Goal: Use online tool/utility: Utilize a website feature to perform a specific function

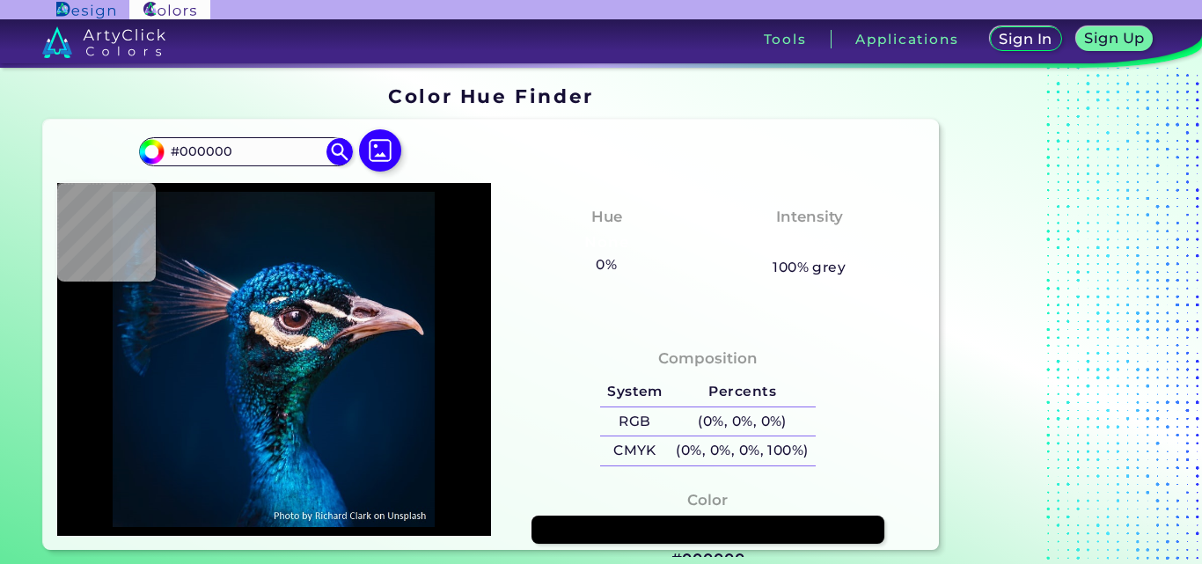
type input "#0b121a"
type input "#0B121A"
type input "#0a131c"
type input "#0A131C"
type input "#0a121d"
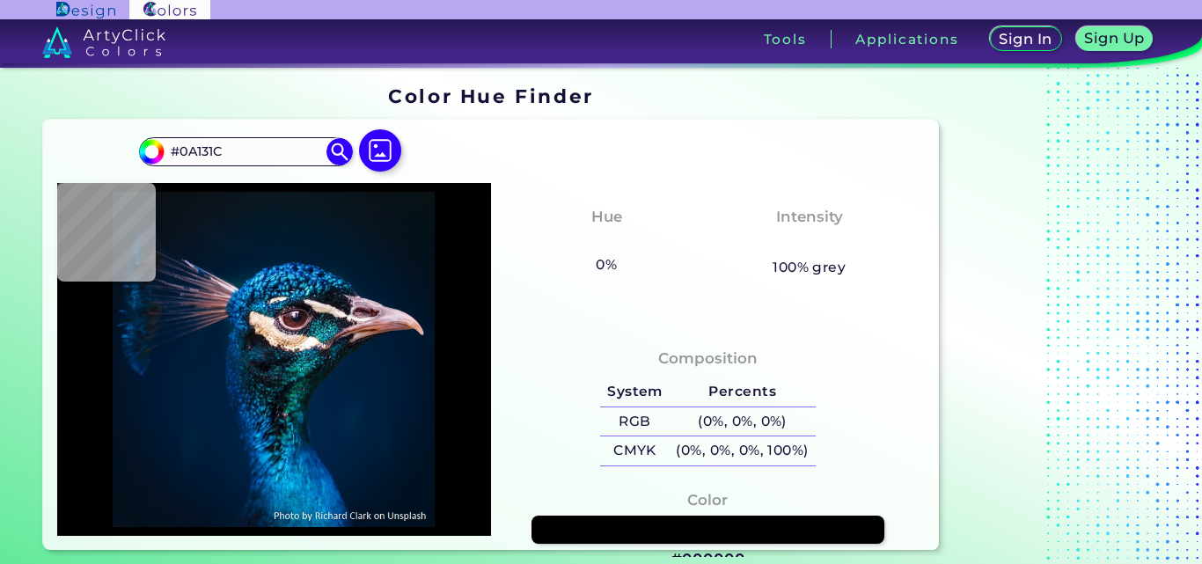
type input "#0A121D"
type input "#0a121f"
type input "#0A121F"
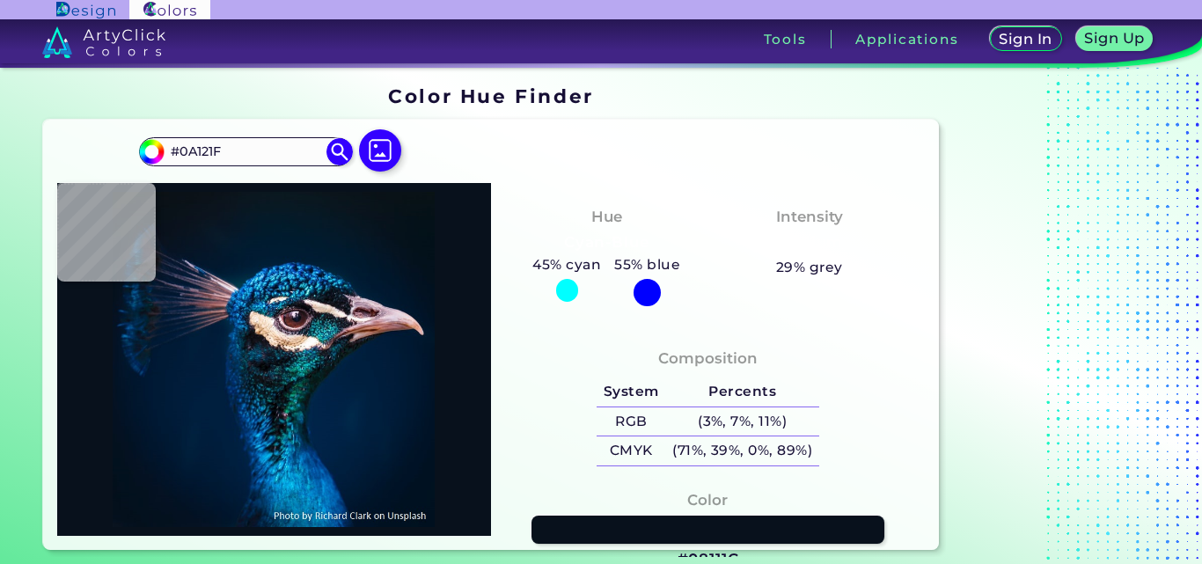
type input "#08111c"
type input "#08111C"
type input "#041830"
type input "#004288"
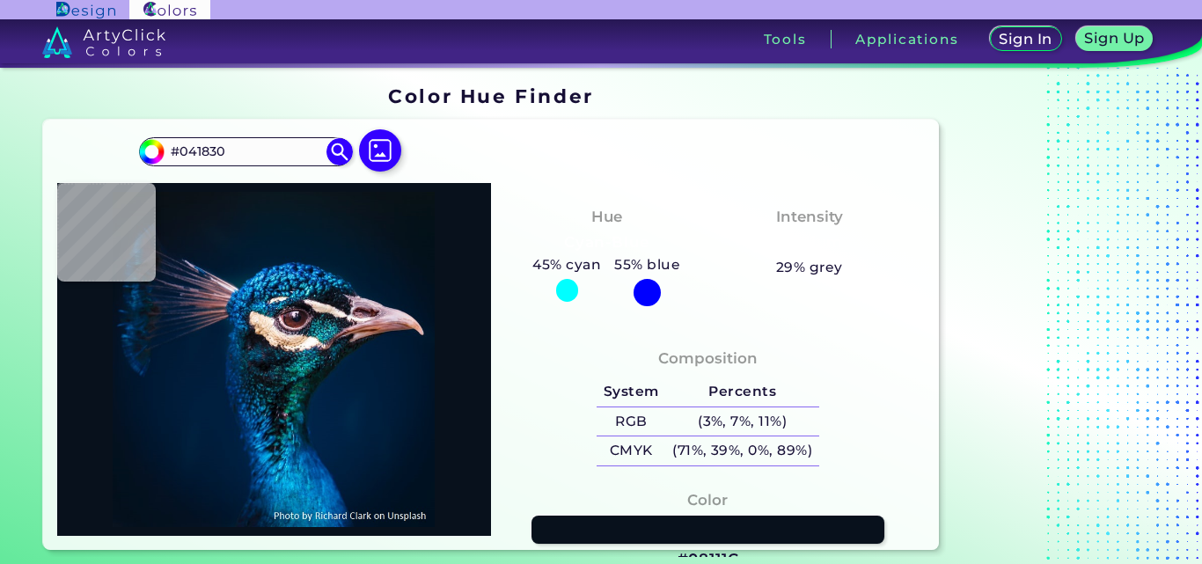
type input "#004288"
type input "#0a93cd"
type input "#0A93CD"
type input "#269ada"
type input "#269ADA"
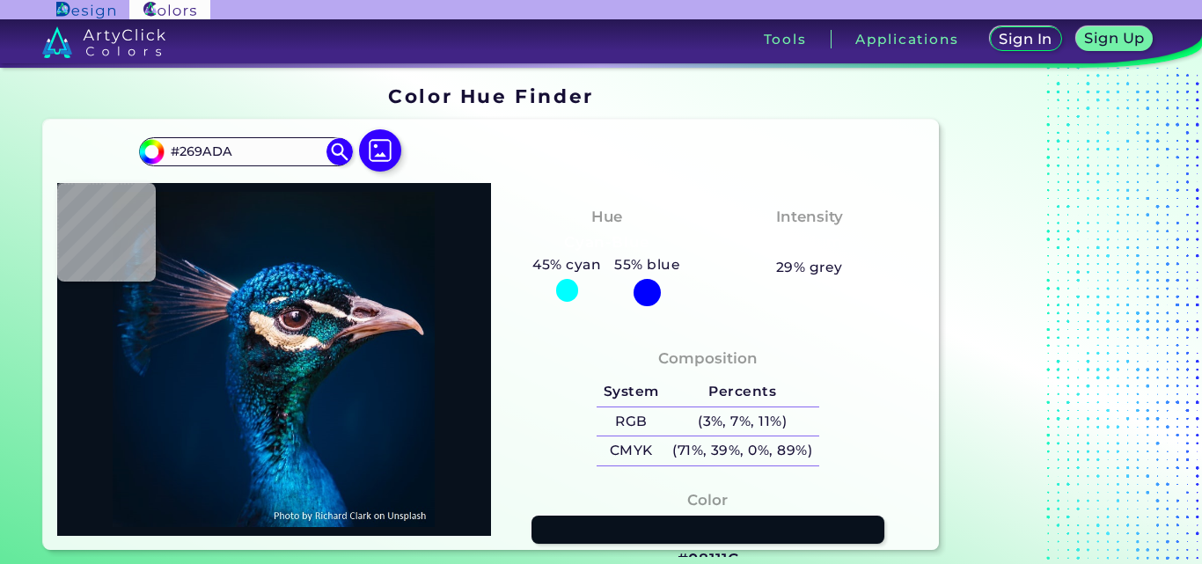
type input "#432229"
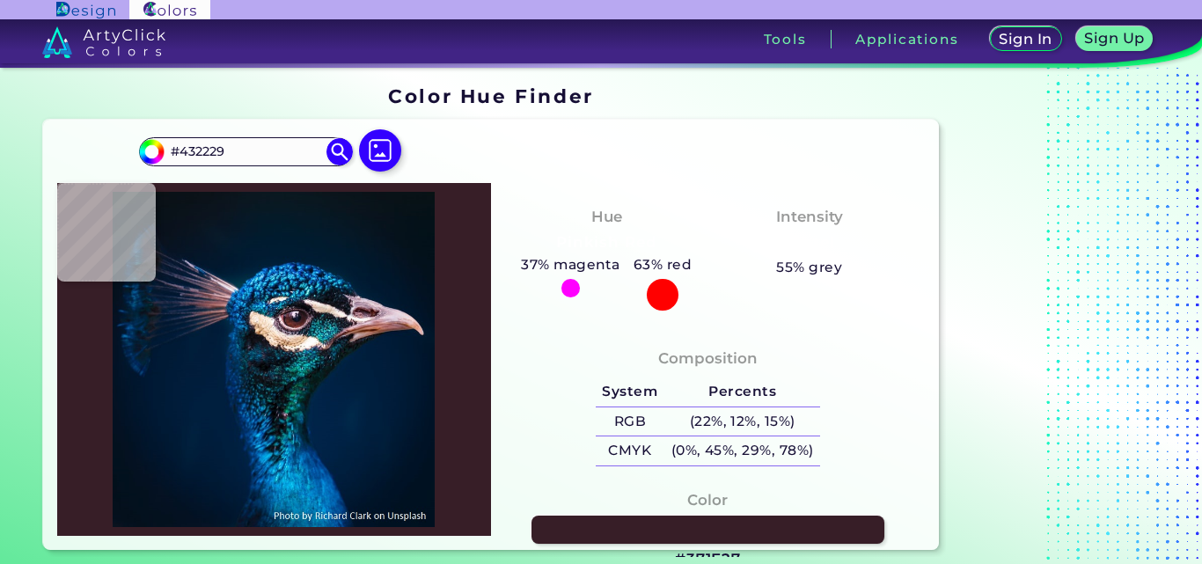
type input "#371e27"
type input "#371E27"
type input "#3b1f25"
type input "#3B1F25"
type input "#23151c"
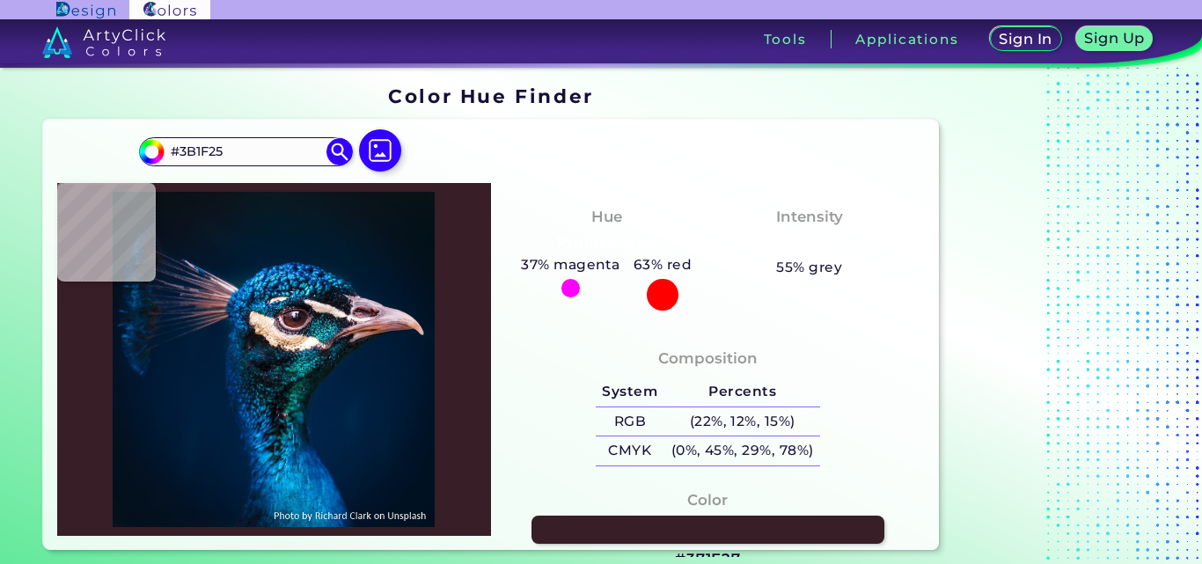
type input "#23151C"
type input "#2c1f25"
type input "#2C1F25"
type input "#49232f"
type input "#49232F"
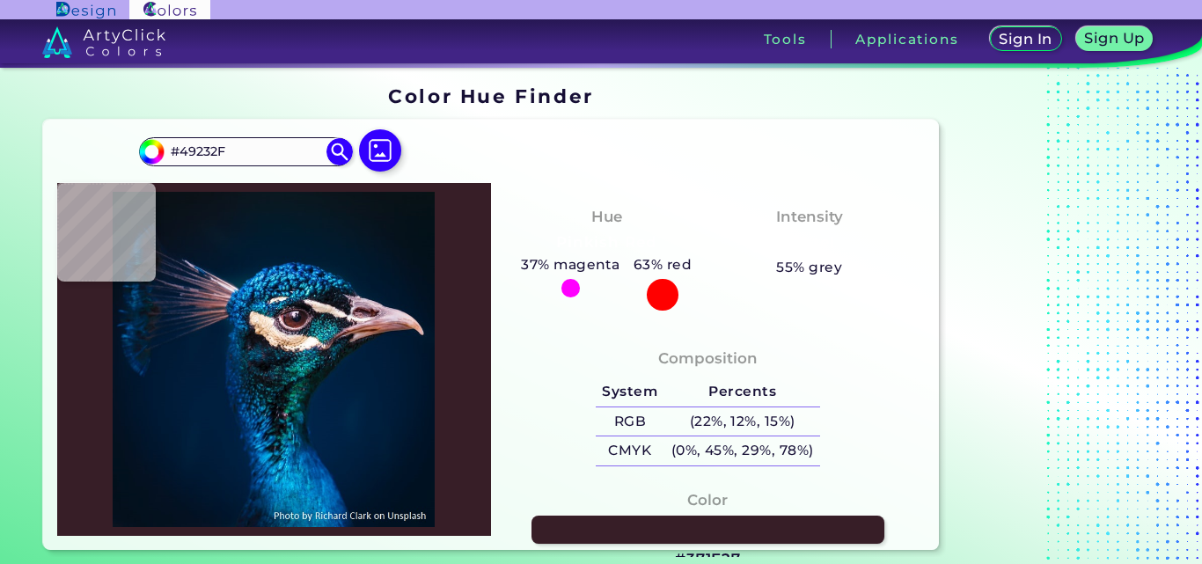
type input "#4f2126"
type input "#4F2126"
type input "#4b2120"
type input "#4B2120"
click at [300, 324] on div at bounding box center [274, 359] width 434 height 352
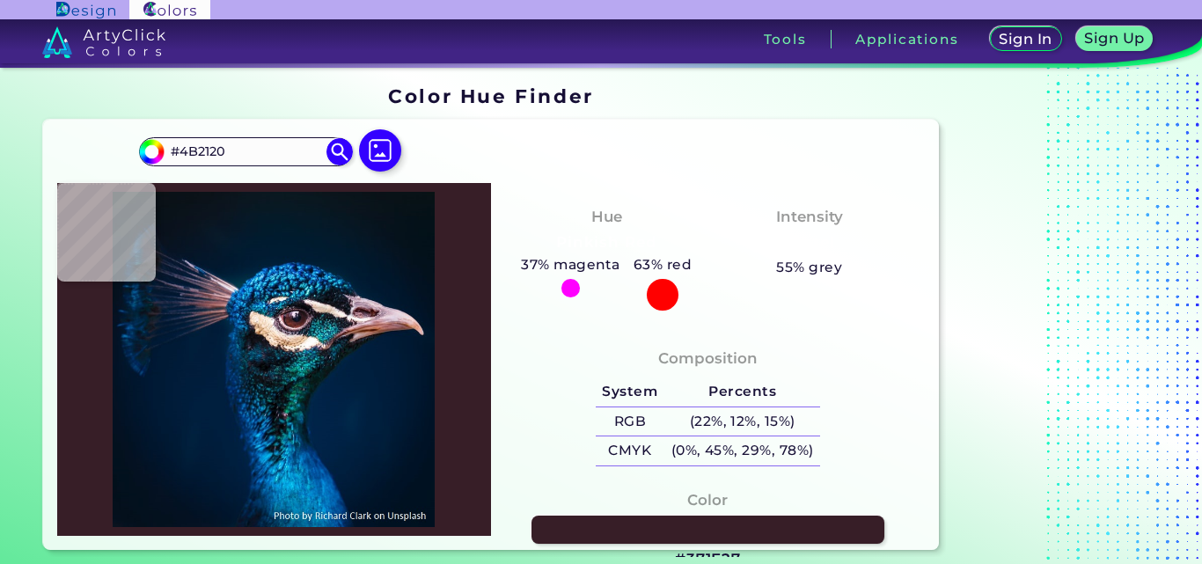
type input "#542921"
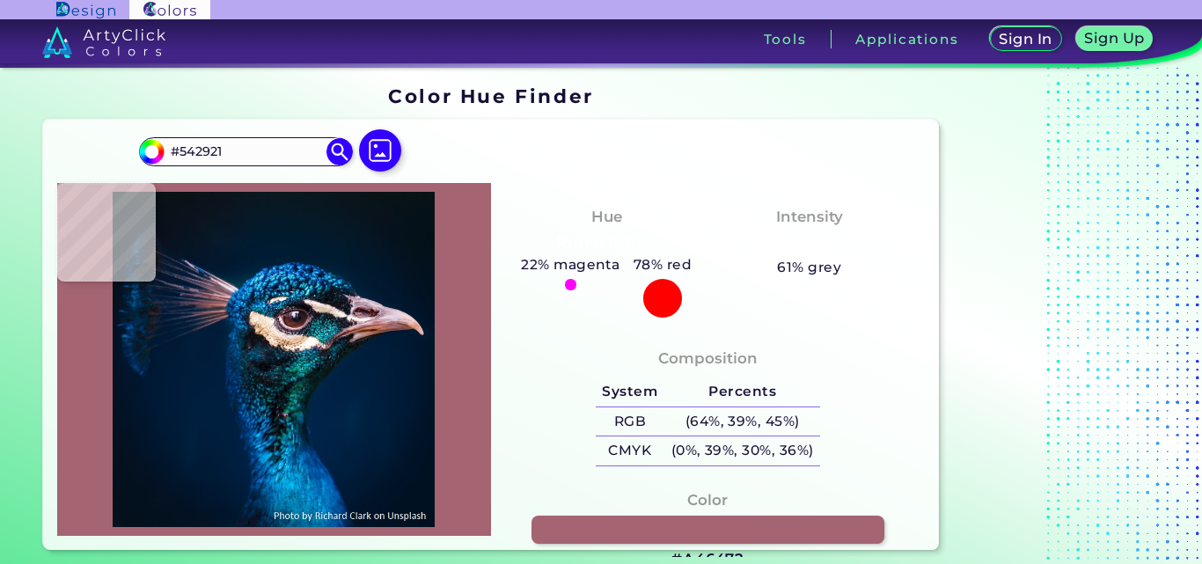
type input "#a46472"
type input "#A46472"
type input "#014f72"
type input "#014F72"
type input "#064b70"
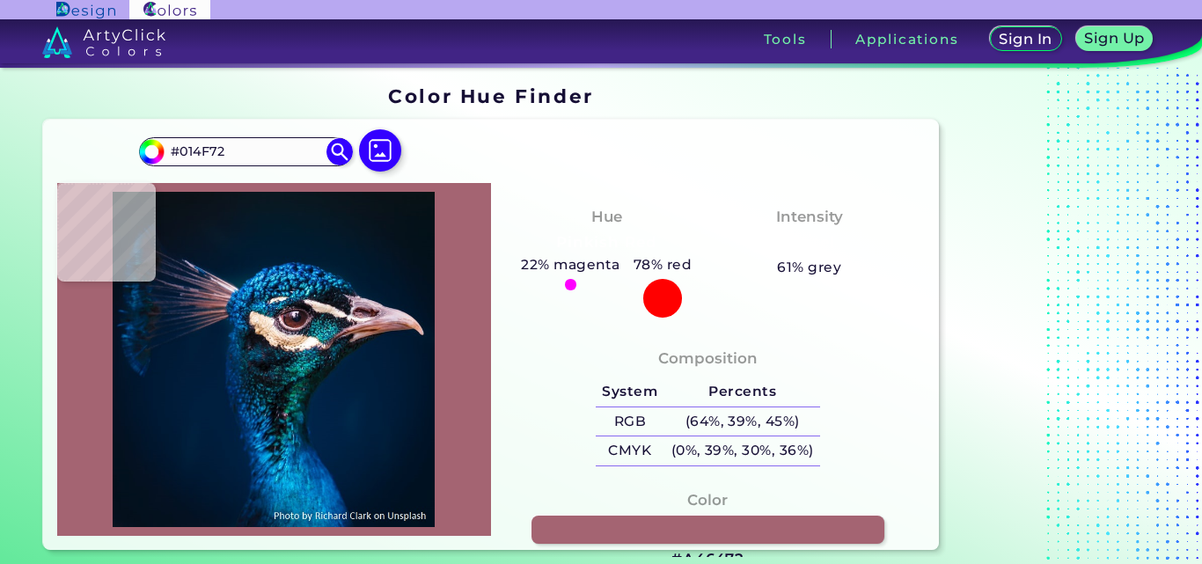
type input "#064B70"
type input "#08517f"
type input "#08517F"
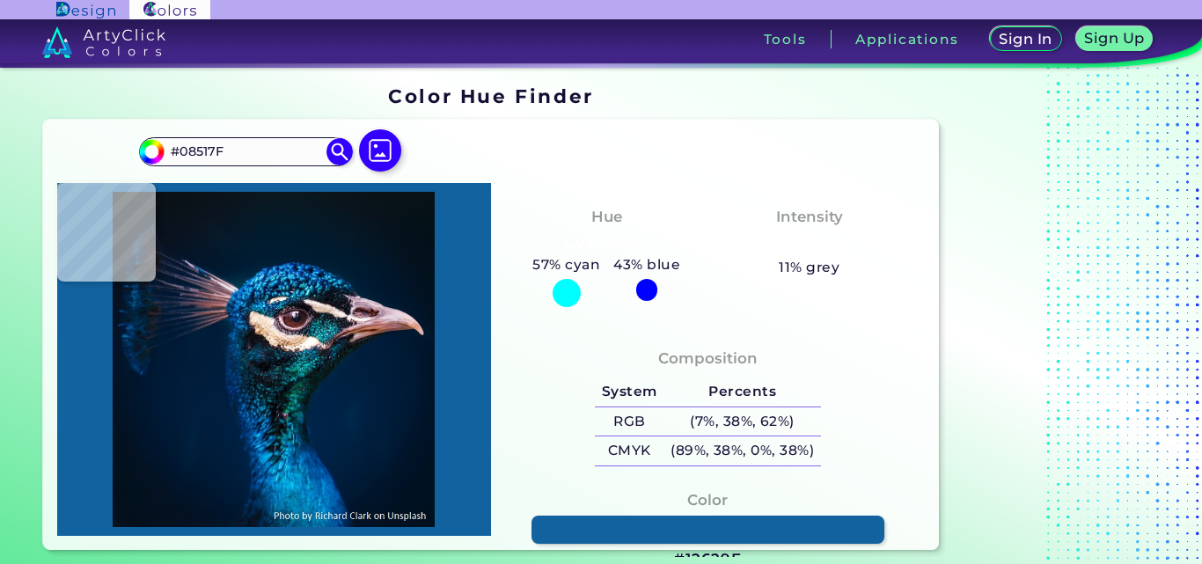
type input "#12629f"
type input "#12629F"
type input "#0d76b8"
type input "#0D76B8"
type input "#002560"
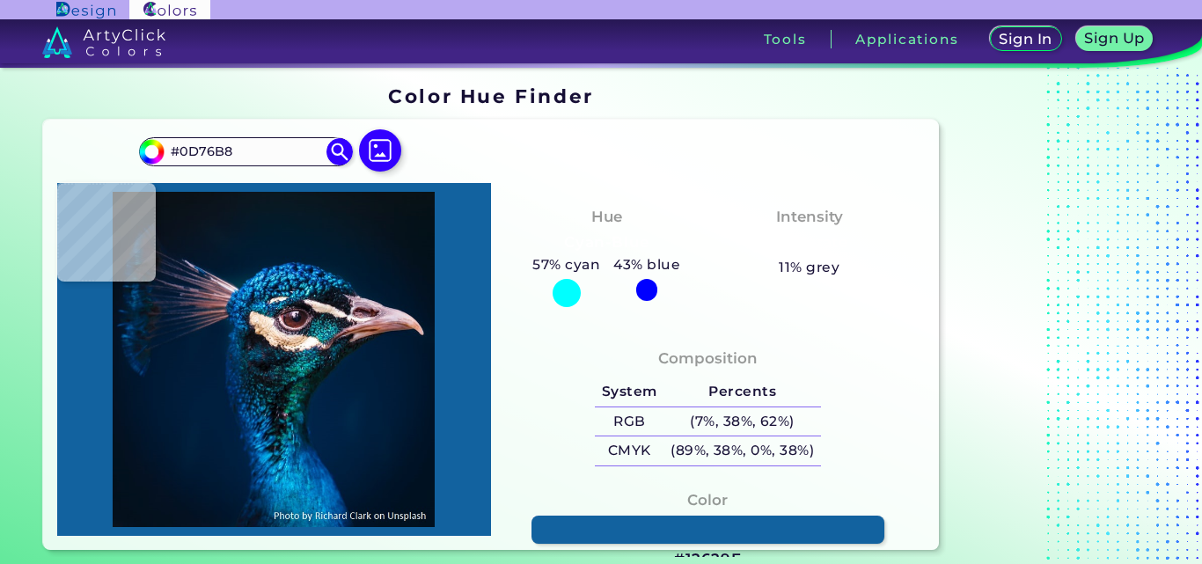
type input "#002560"
type input "#1274b1"
type input "#1274B1"
type input "#295a89"
type input "#295A89"
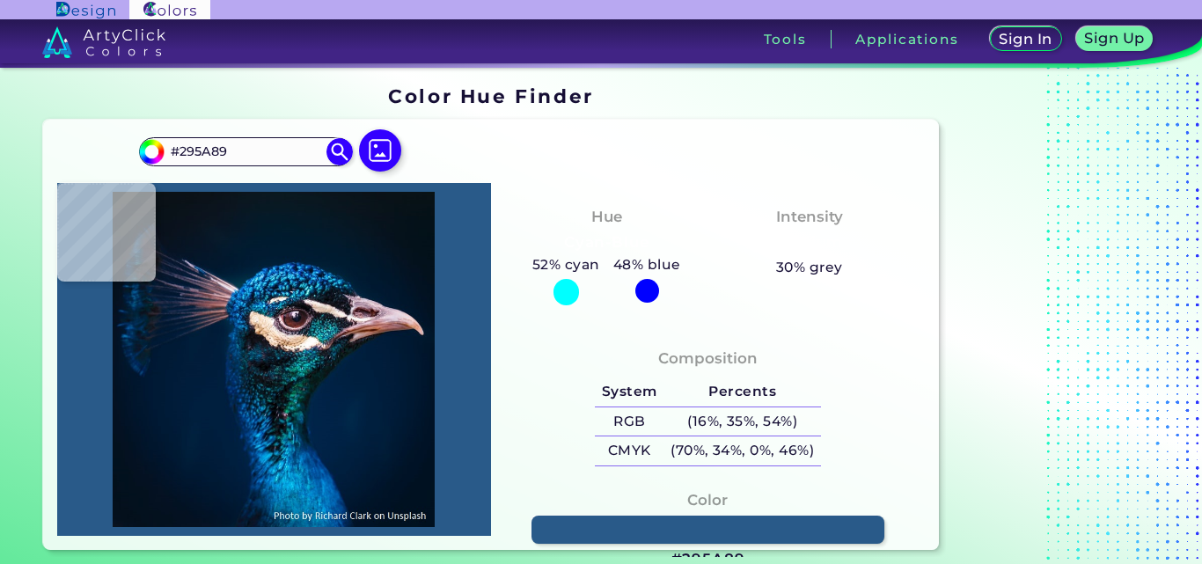
type input "#15689e"
type input "#15689E"
type input "#00357f"
type input "#00357F"
type input "#1367b1"
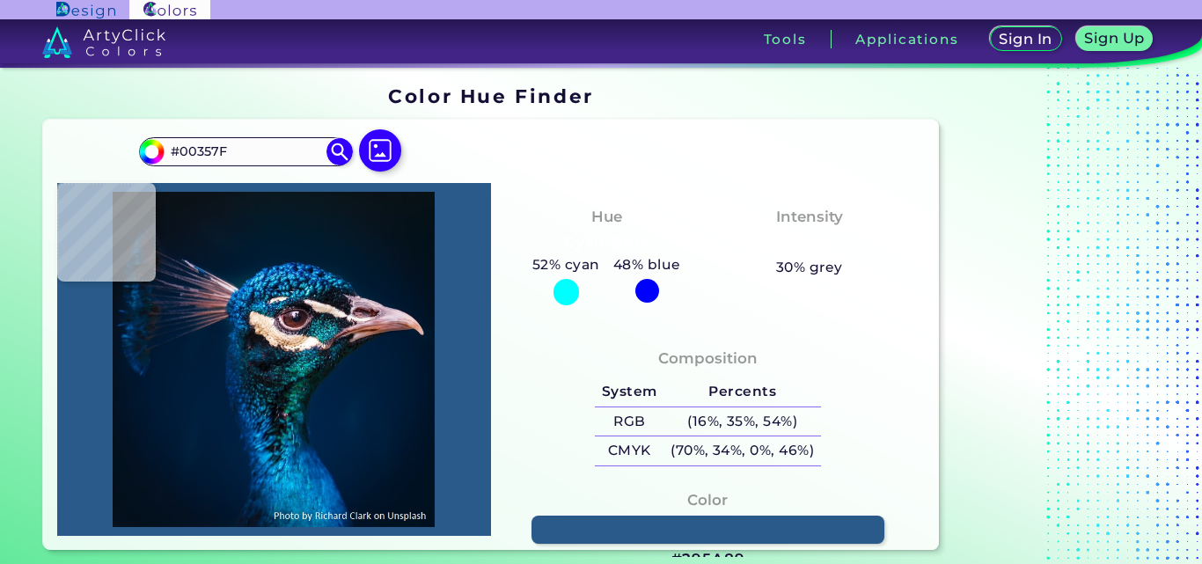
type input "#1367B1"
type input "#0059a5"
type input "#0059A5"
type input "#2c9fe4"
type input "#2C9FE4"
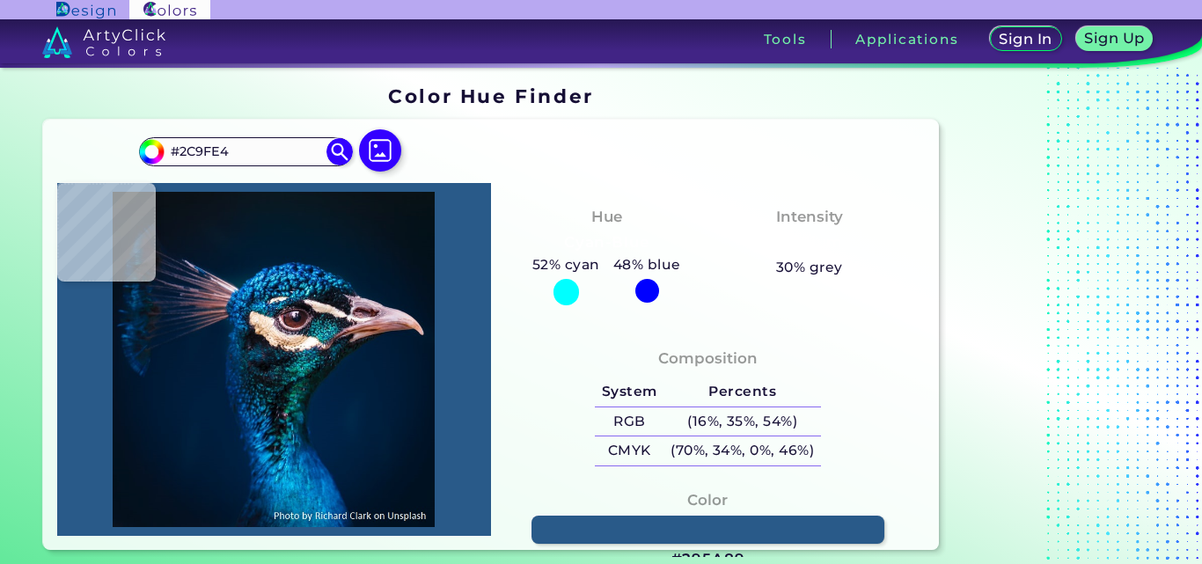
type input "#41c1ff"
type input "#41C1FF"
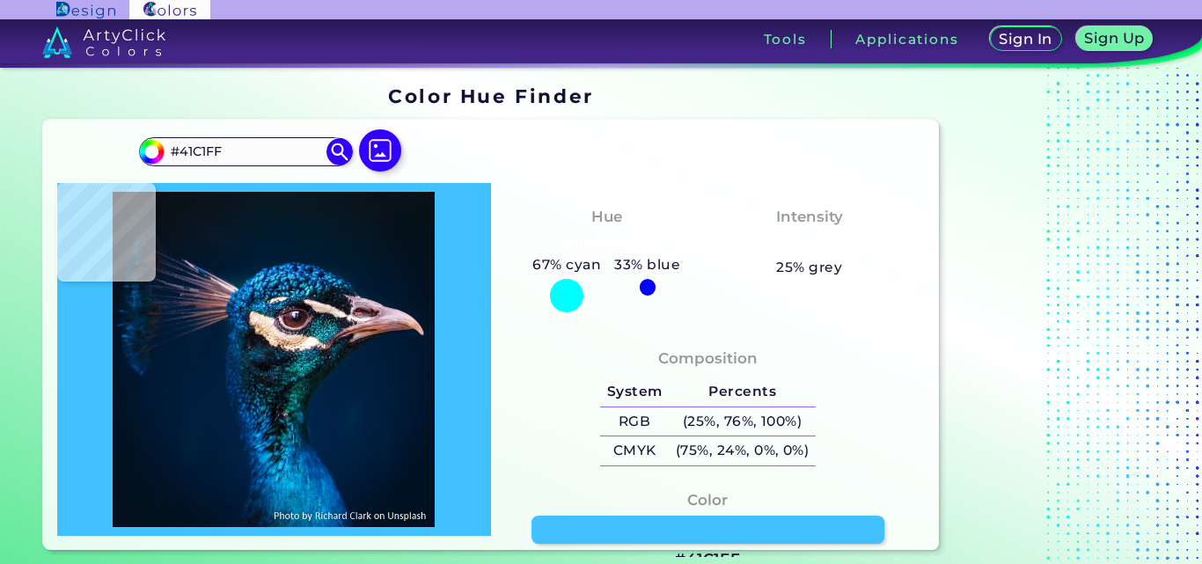
type input "#0d69b5"
type input "#0D69B5"
type input "#00325c"
type input "#00325C"
type input "#05335d"
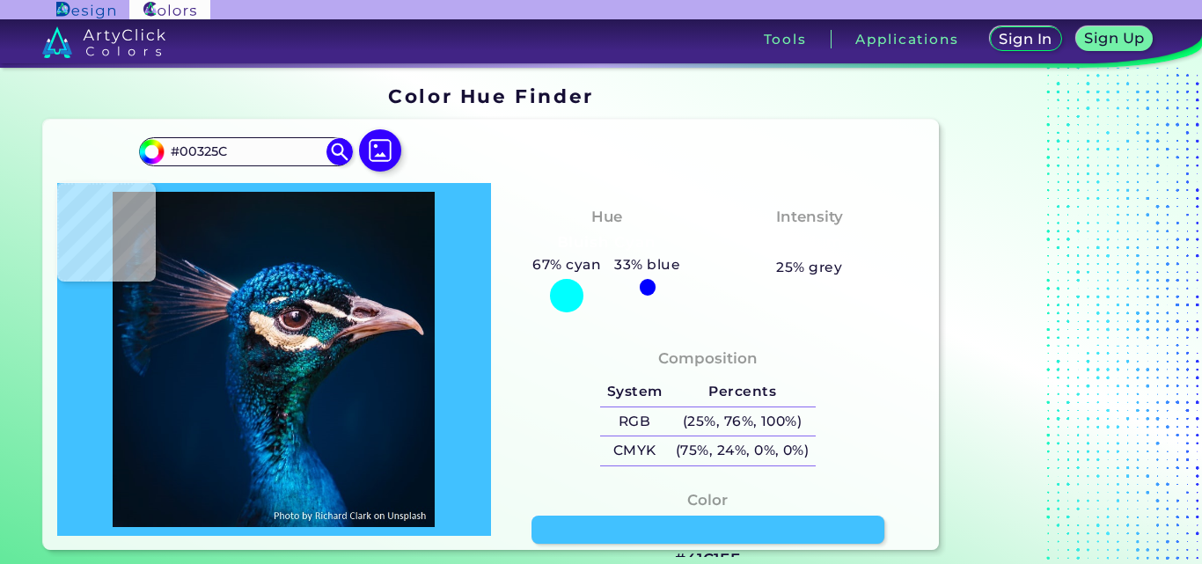
type input "#05335D"
type input "#818099"
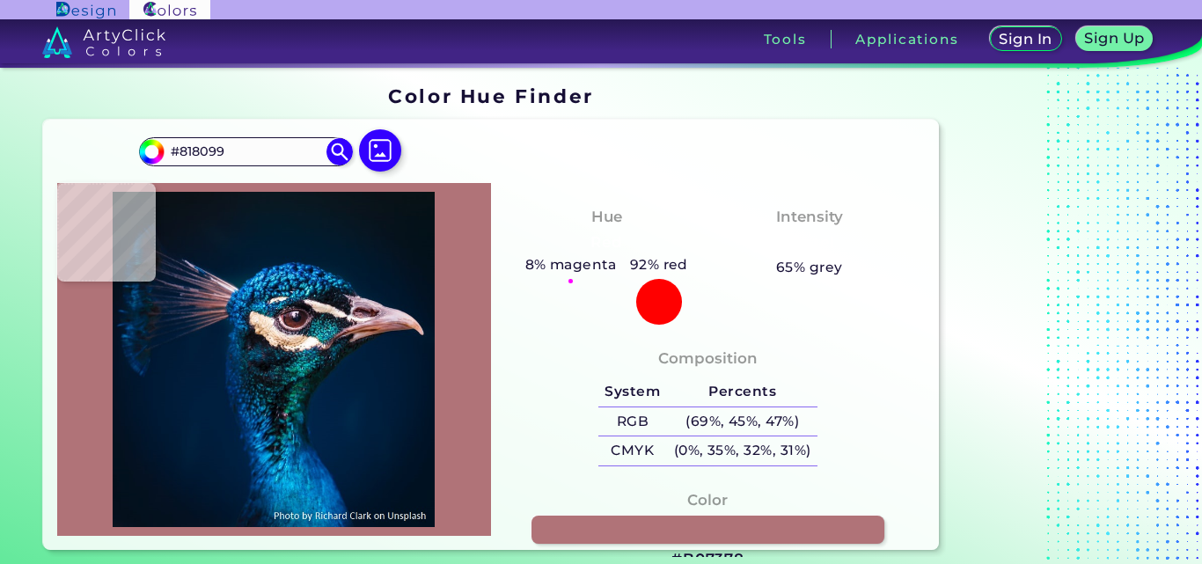
type input "#b07378"
type input "#B07378"
type input "#9f686e"
type input "#9F686E"
type input "#986369"
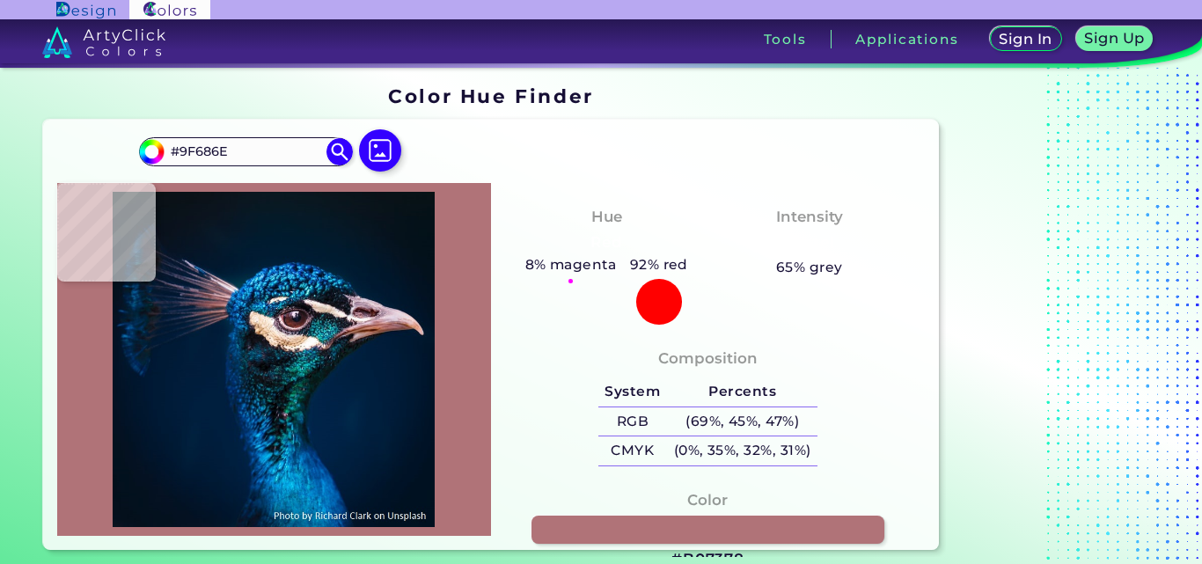
type input "#986369"
type input "#966066"
type input "#945f65"
type input "#945F65"
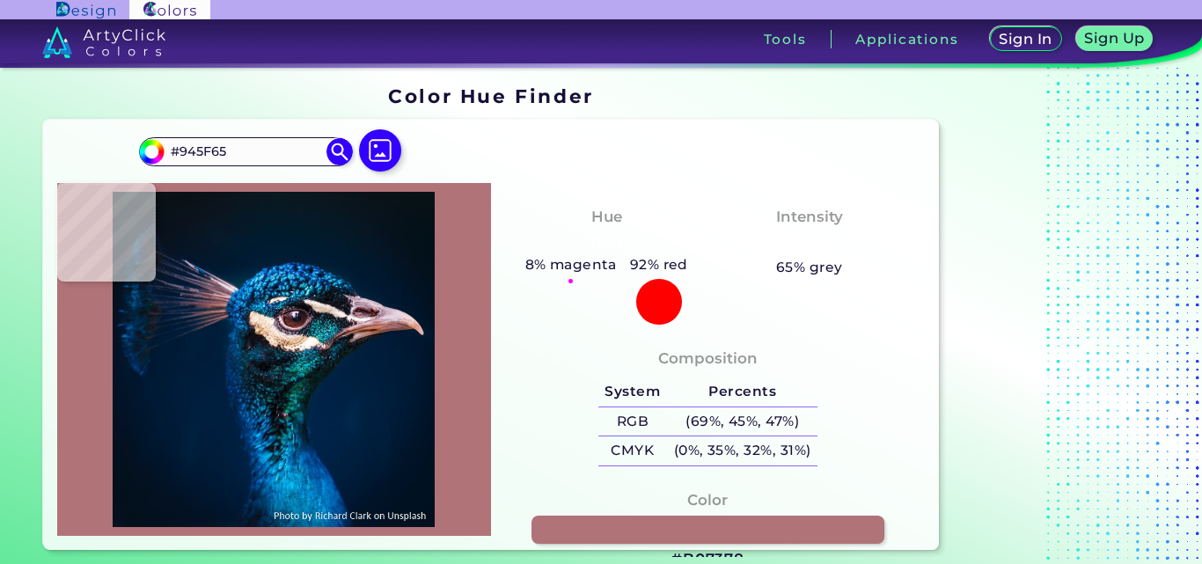
type input "#7d5563"
type input "#7D5563"
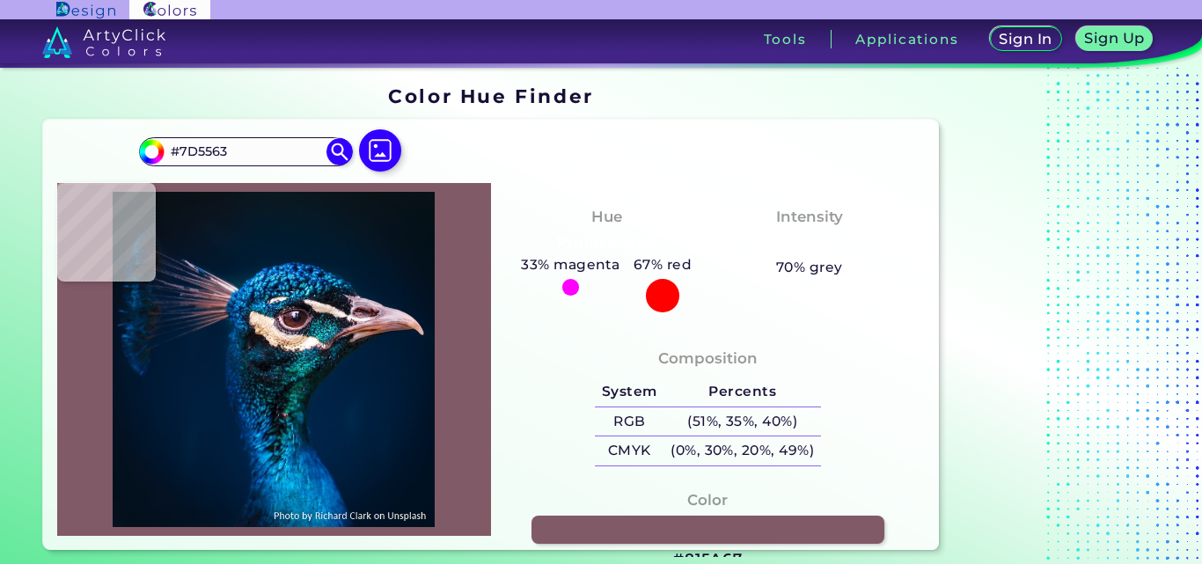
type input "#815a67"
type input "#815A67"
type input "#7e535e"
type input "#7E535E"
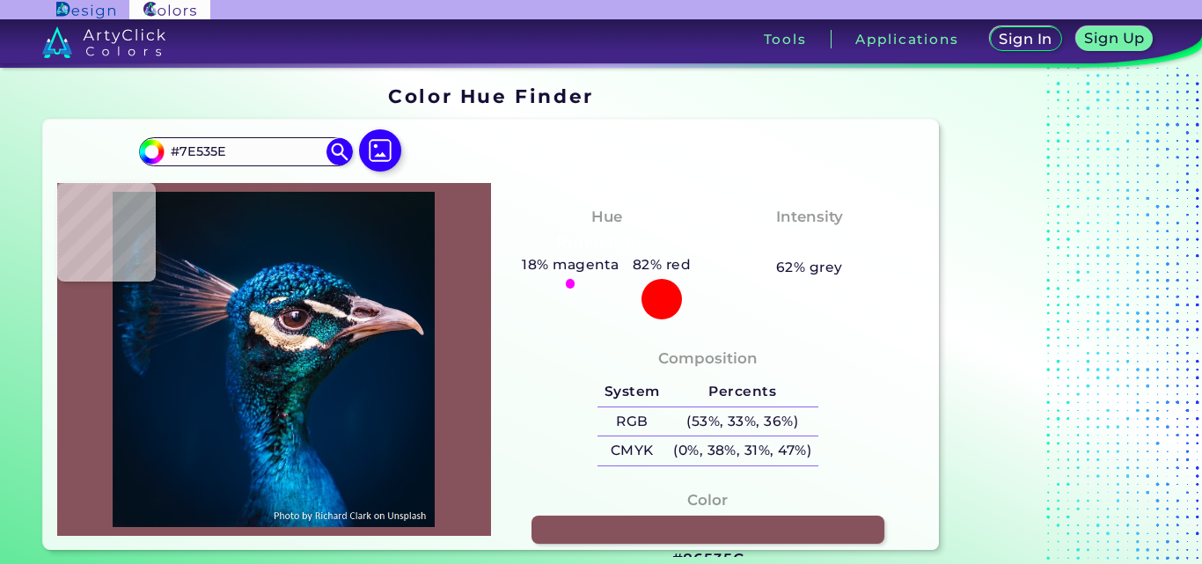
type input "#86535c"
type input "#86535C"
type input "#a37679"
type input "#A37679"
type input "#585677"
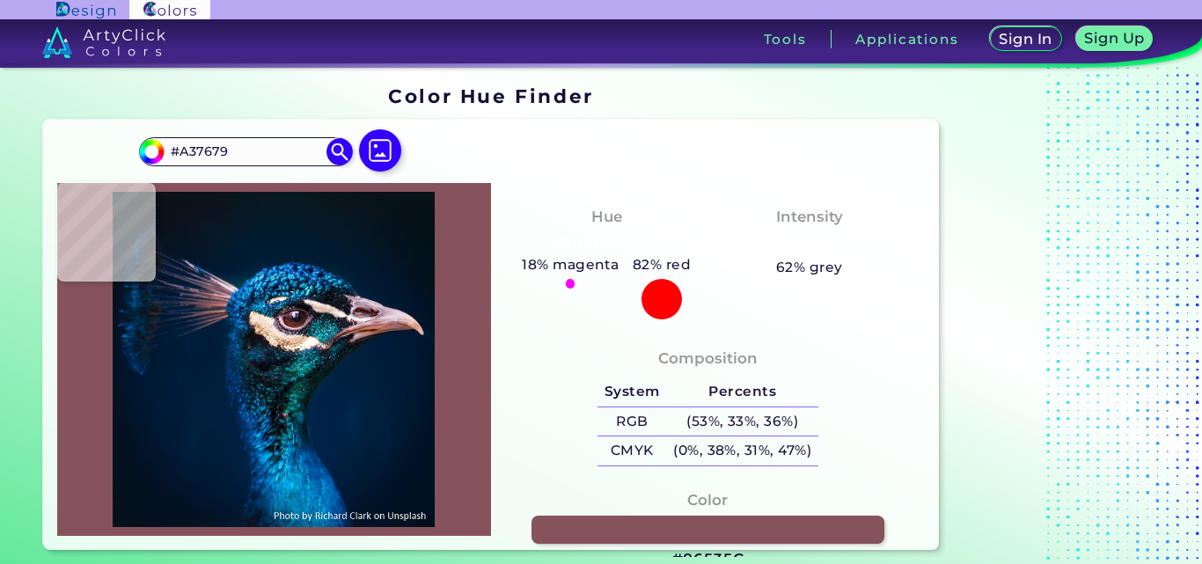
type input "#585677"
type input "#1382cb"
type input "#1382CB"
type input "#1b99d9"
type input "#1B99D9"
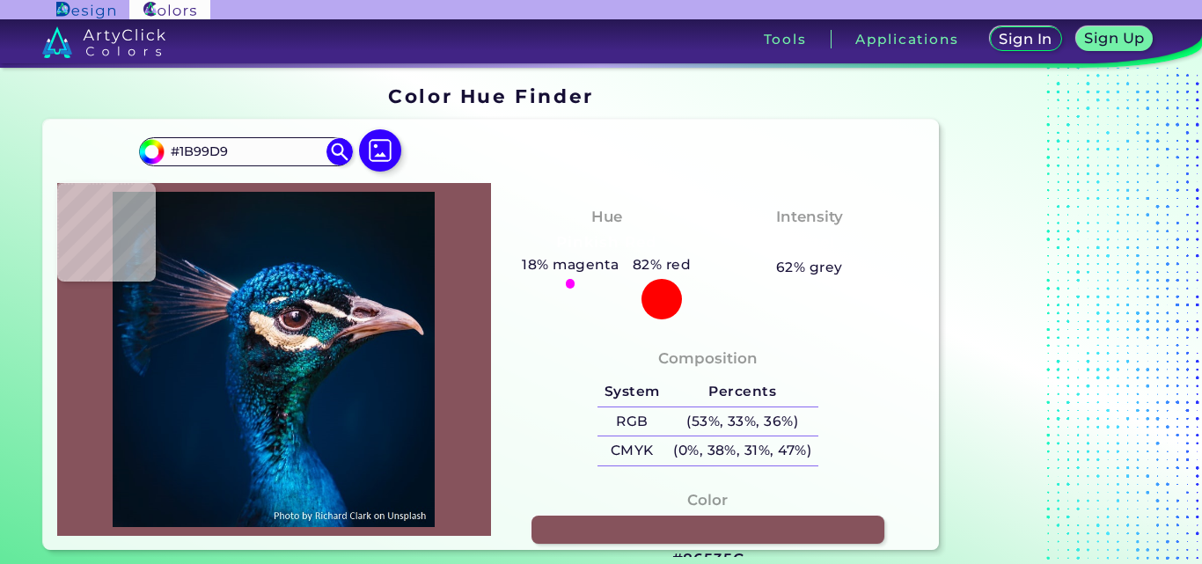
type input "#054b94"
type input "#054B94"
type input "#2185c8"
type input "#2185C8"
type input "#075094"
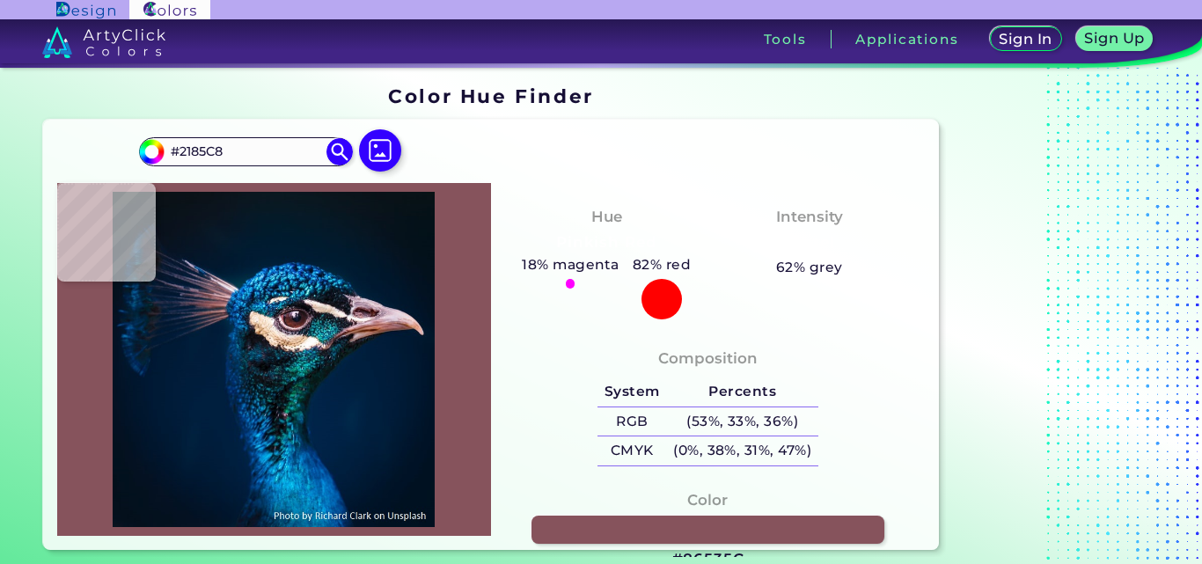
type input "#075094"
type input "#024c89"
type input "#024C89"
type input "#02578f"
type input "#02578F"
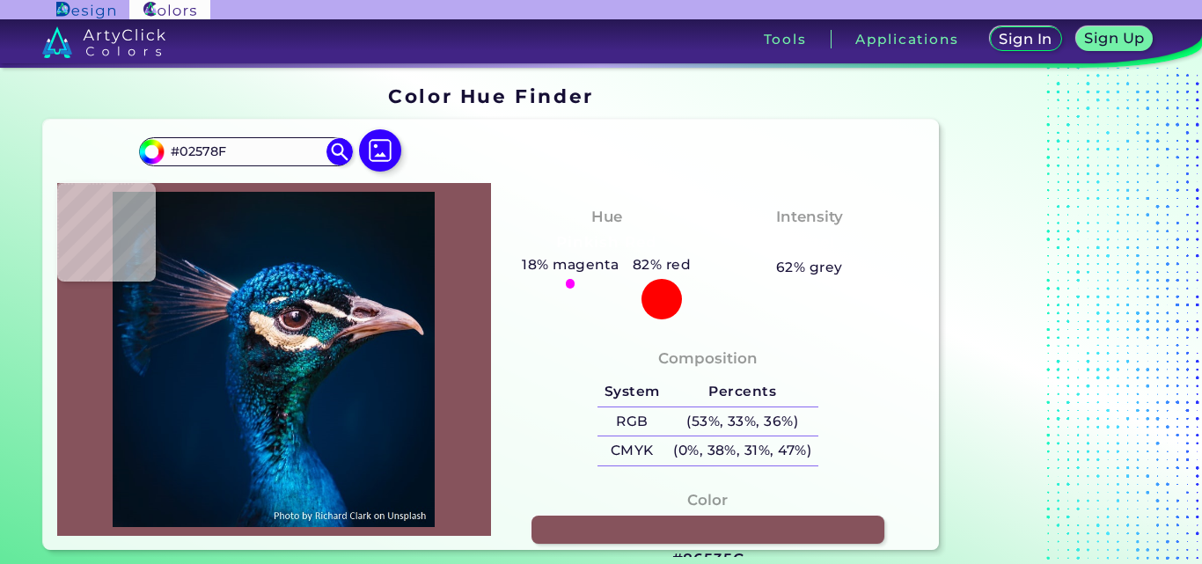
type input "#014a85"
type input "#014A85"
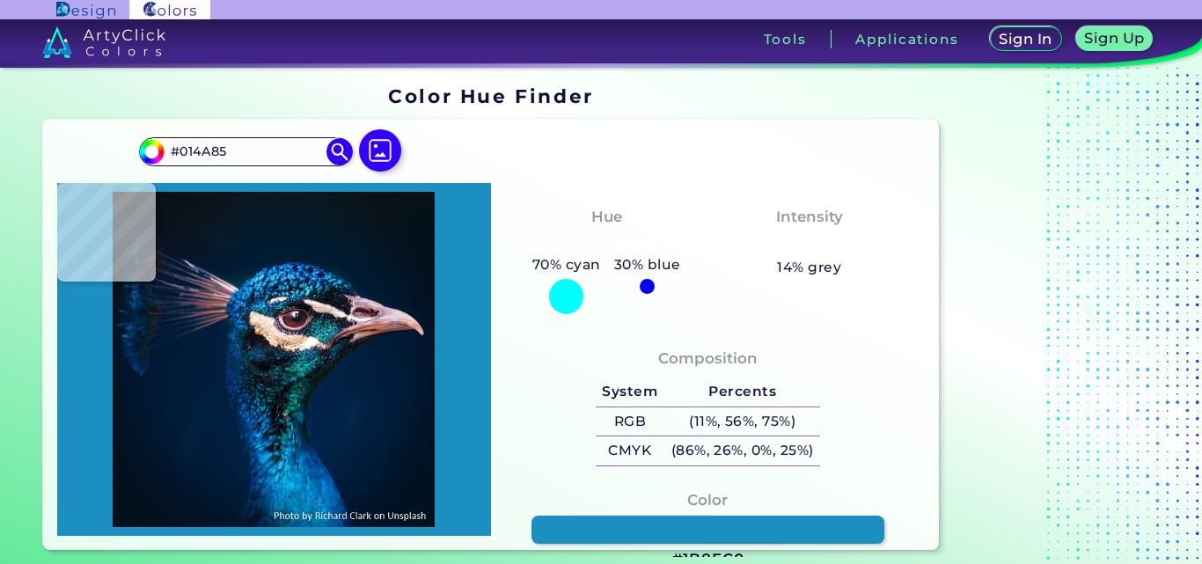
type input "#1b8fc0"
type input "#1B8FC0"
type input "#32c9f4"
type input "#32C9F4"
type input "#[DATE]"
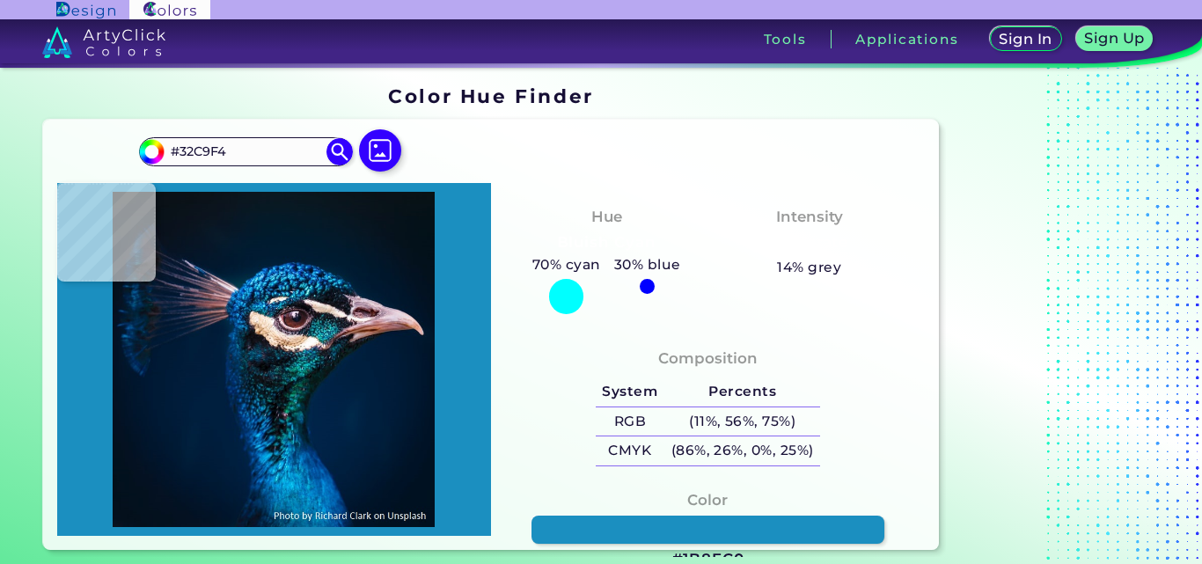
type input "#[DATE]"
type input "#0f60a0"
type input "#0F60A0"
type input "#004686"
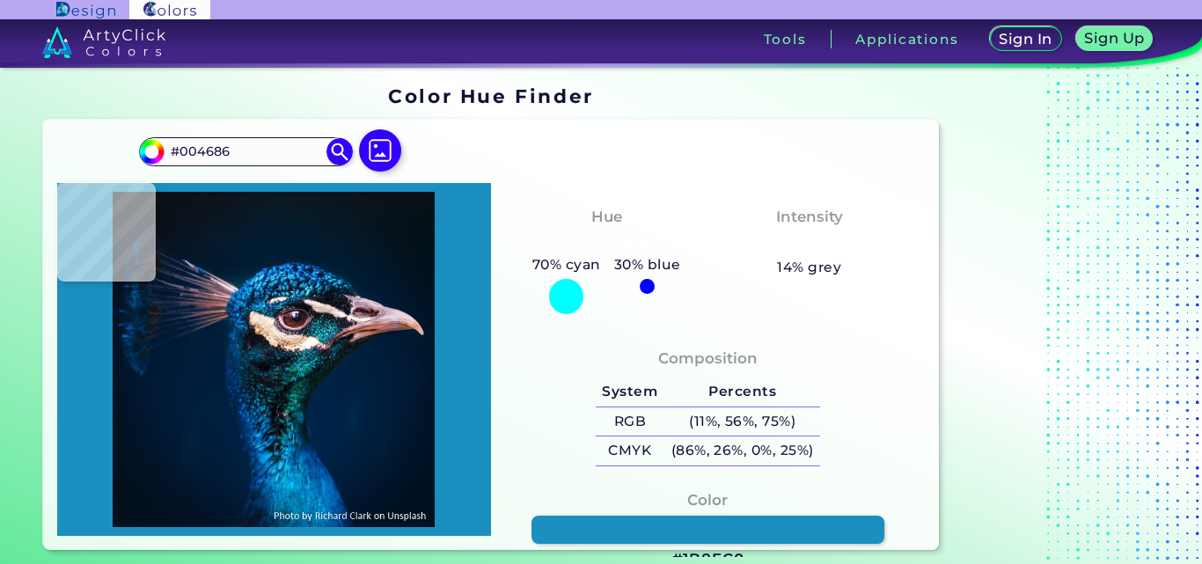
type input "#025fa1"
type input "#025FA1"
type input "#2191d2"
type input "#2191D2"
type input "#0a76af"
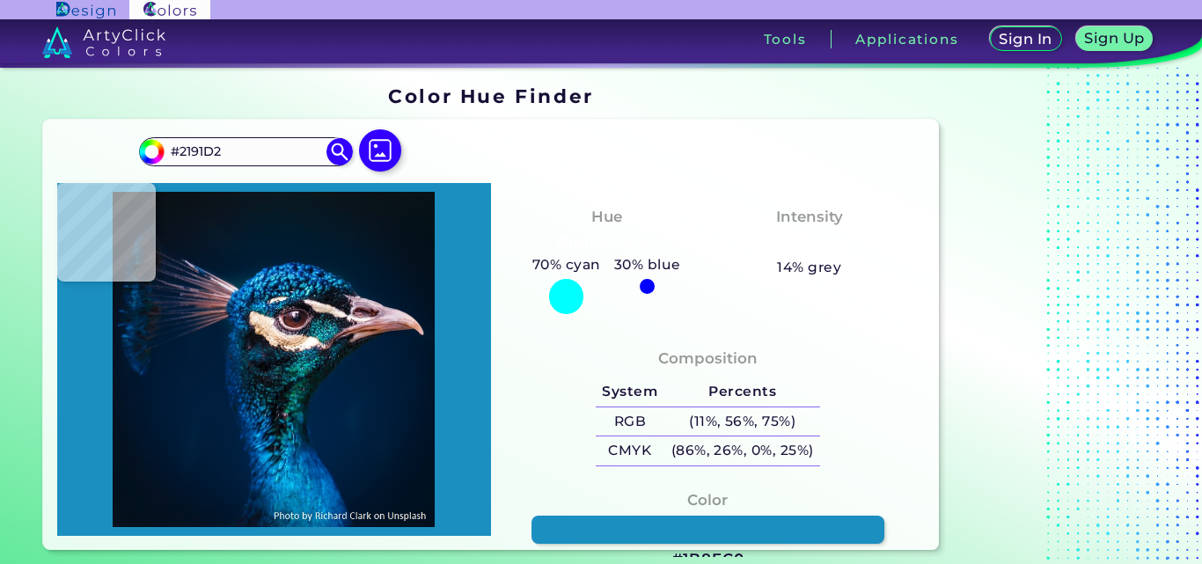
type input "#0A76AF"
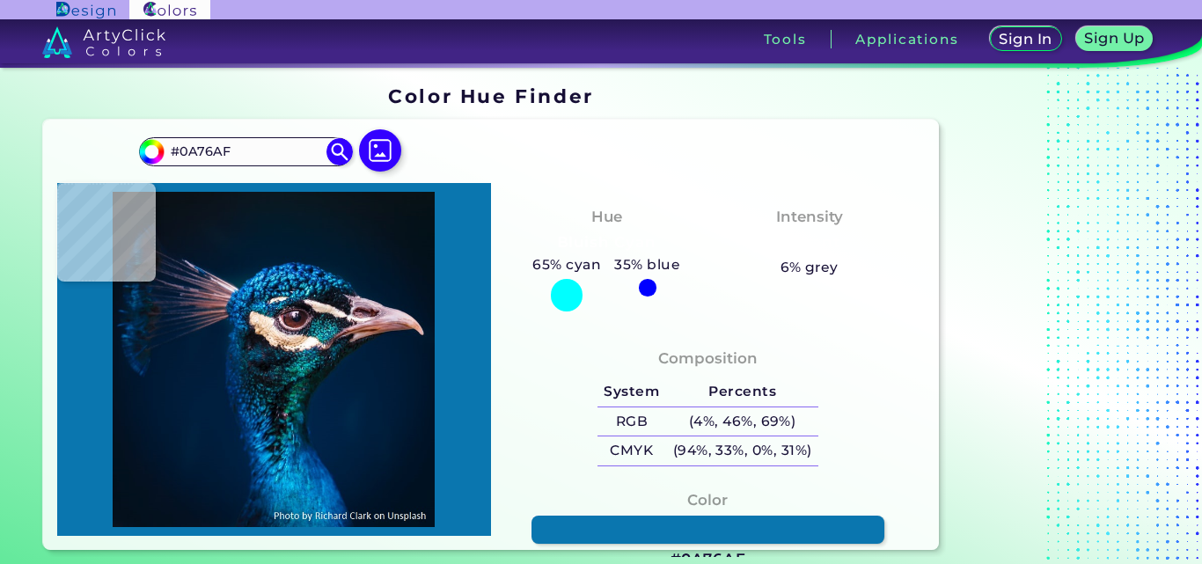
type input "#0763a5"
type input "#0763A5"
type input "#003981"
type input "#012867"
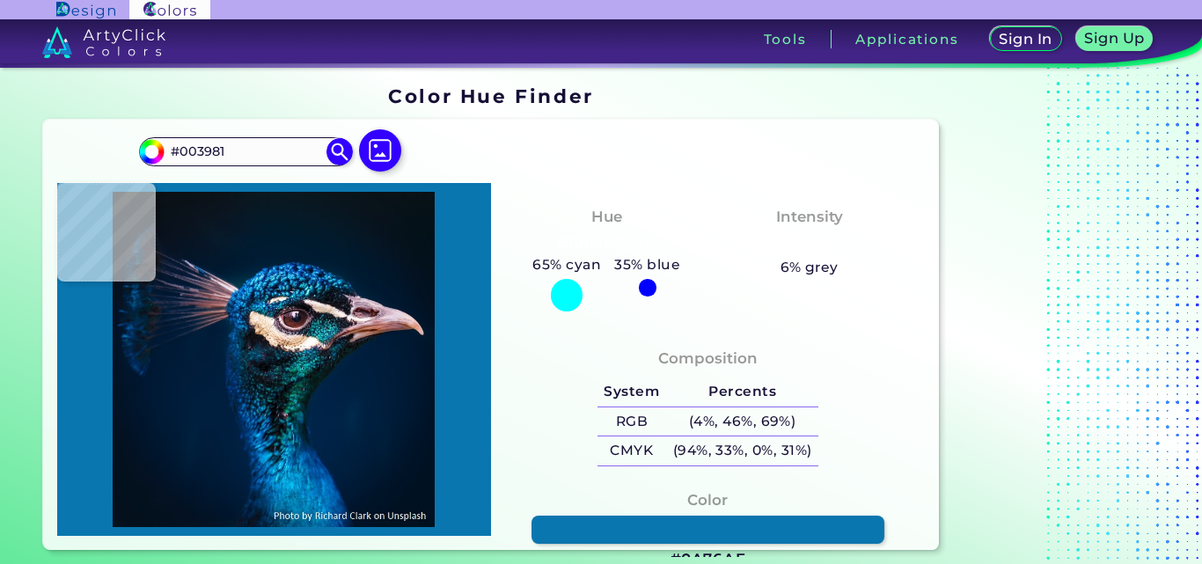
type input "#012867"
type input "#0a2854"
type input "#0A2854"
type input "#06132b"
type input "#06132B"
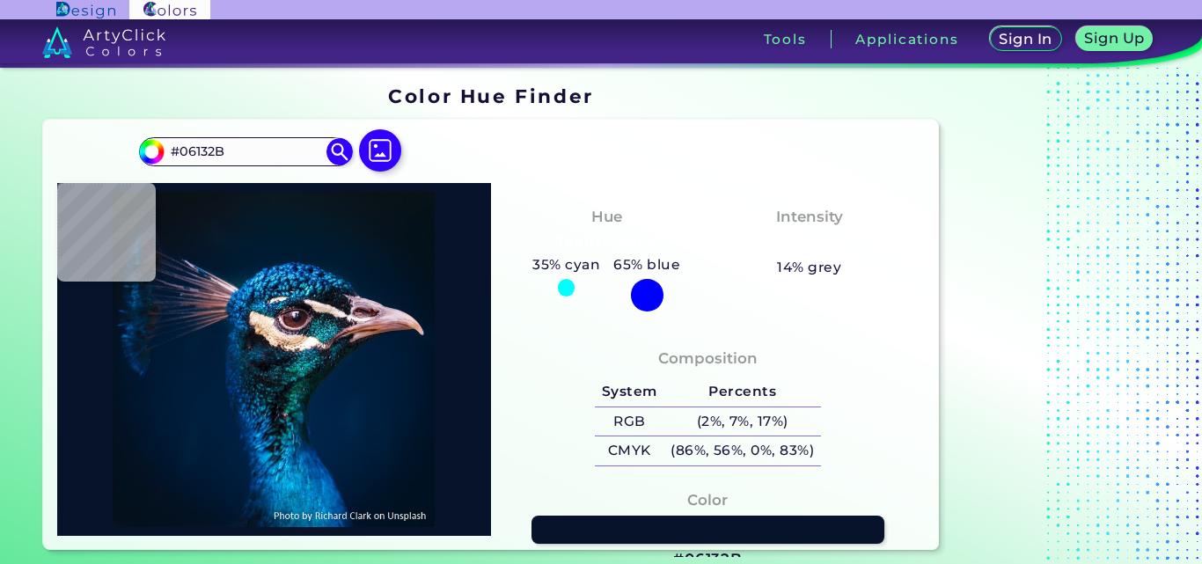
type input "#030f23"
type input "#030F23"
type input "#134261"
type input "#287ba1"
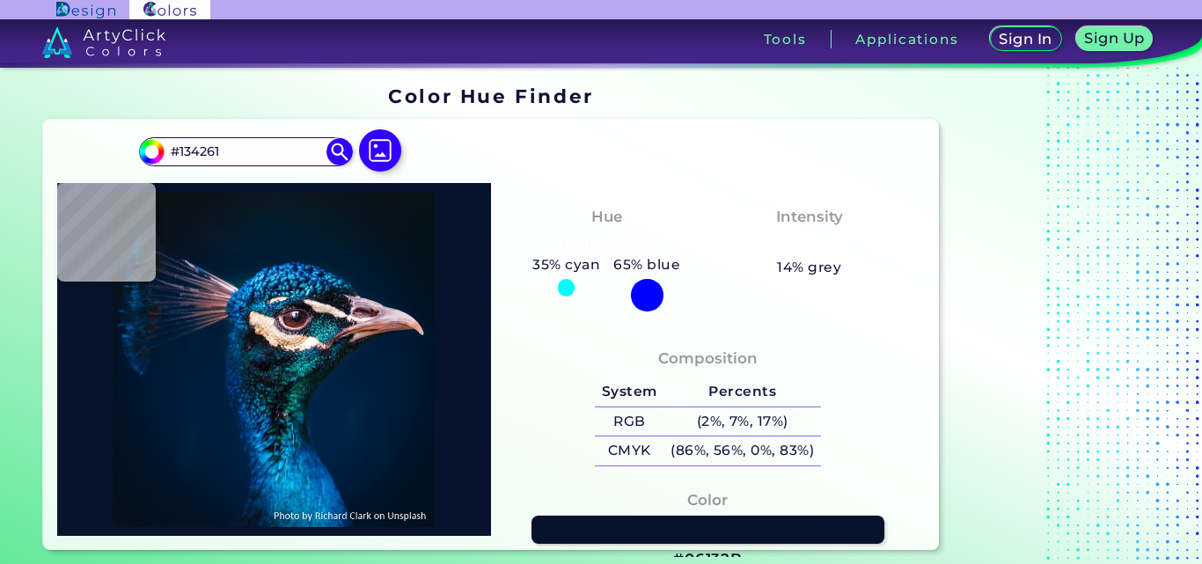
type input "#287BA1"
type input "#004c78"
type input "#004C78"
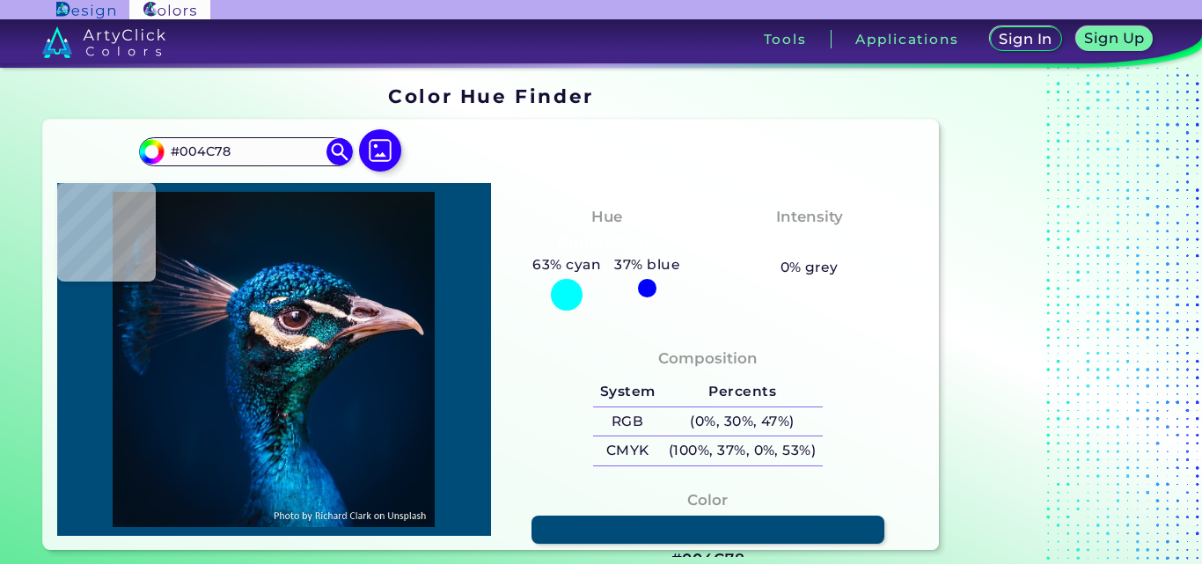
type input "#014471"
type input "#054076"
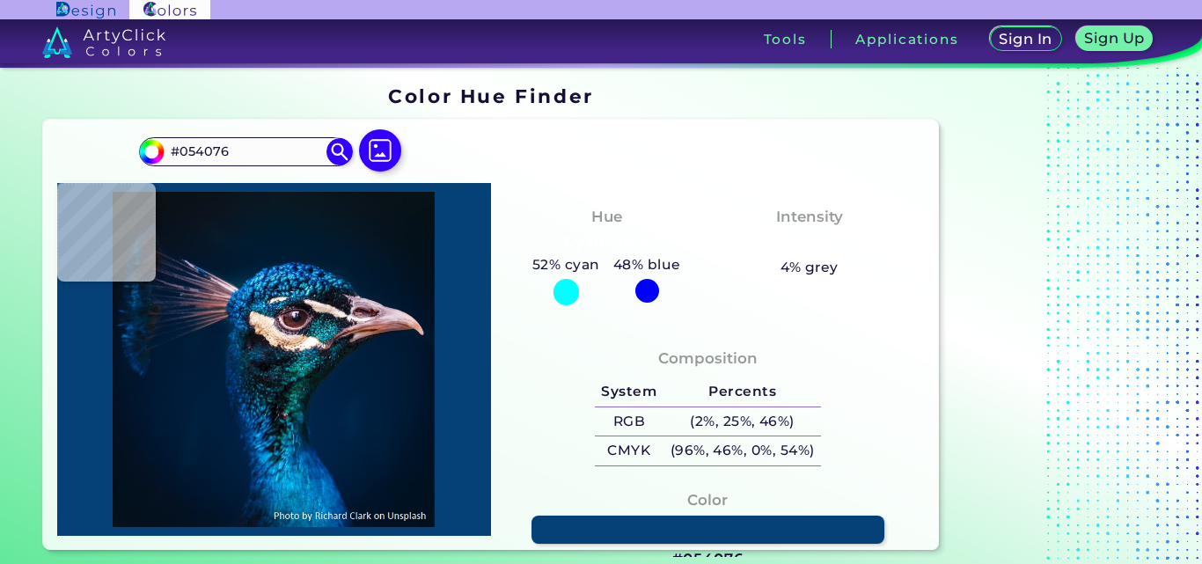
type input "#246fae"
type input "#246FAE"
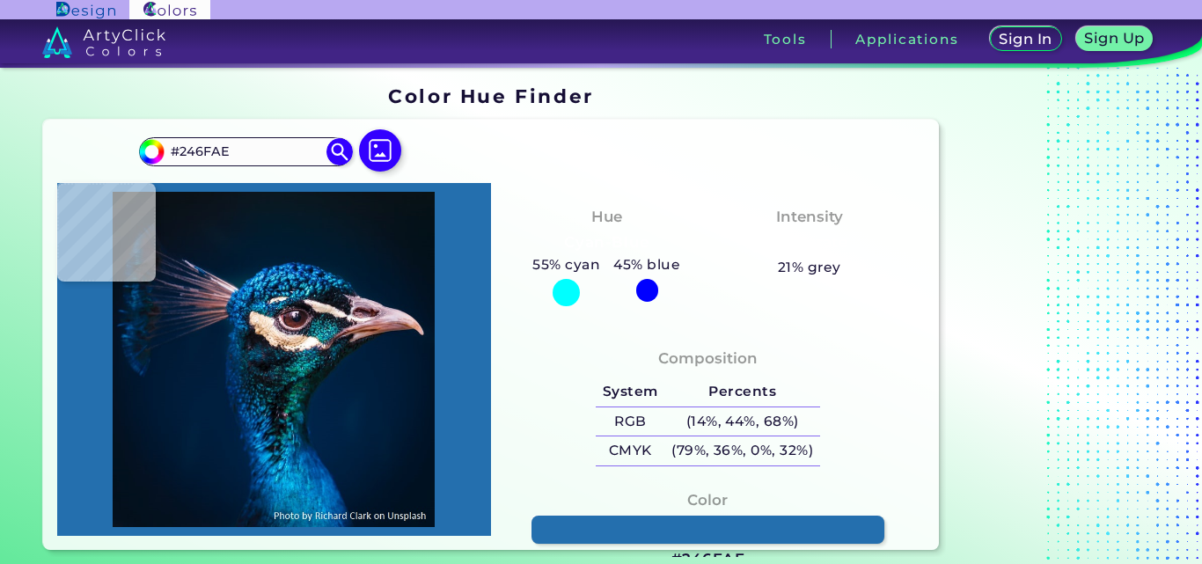
type input "#0f4e86"
type input "#0F4E86"
type input "#155d99"
type input "#155D99"
type input "#052f59"
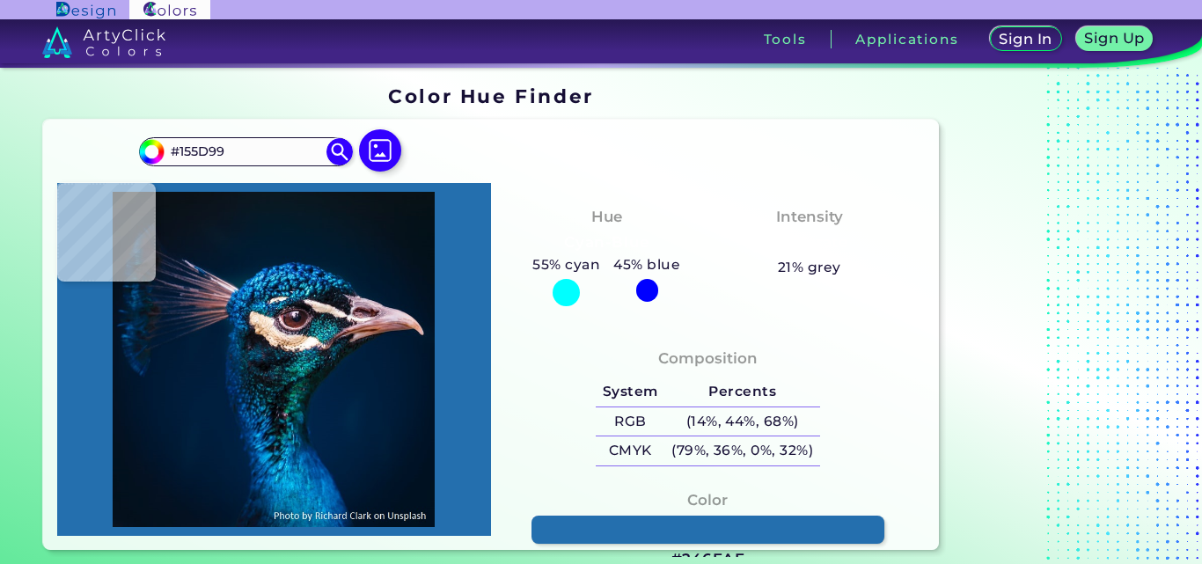
type input "#052F59"
type input "#012756"
type input "#093d63"
type input "#093D63"
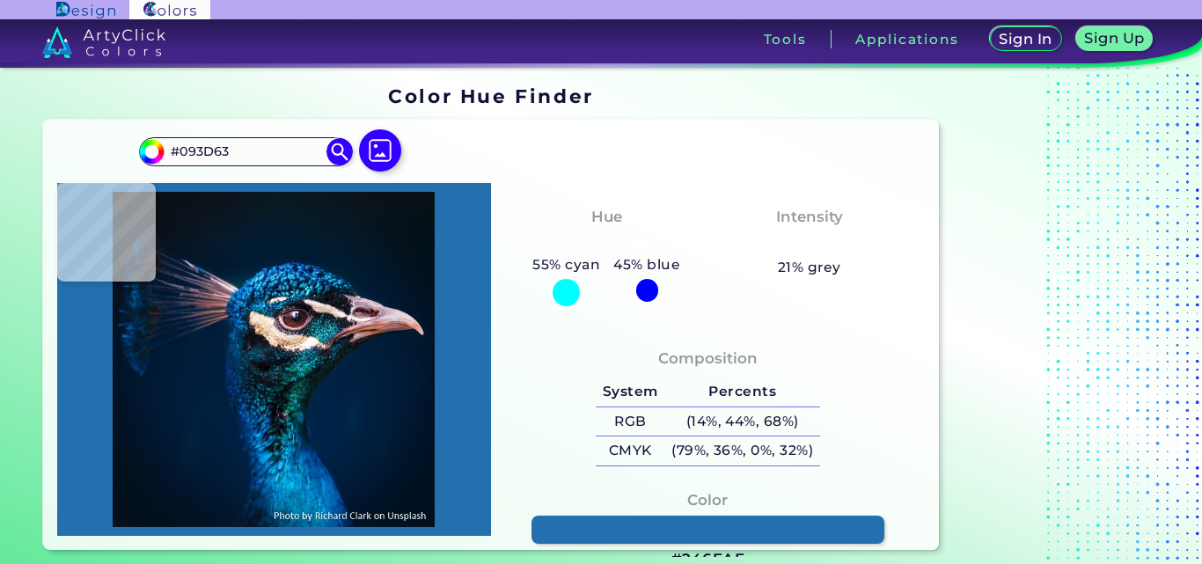
type input "#023966"
type input "#137294"
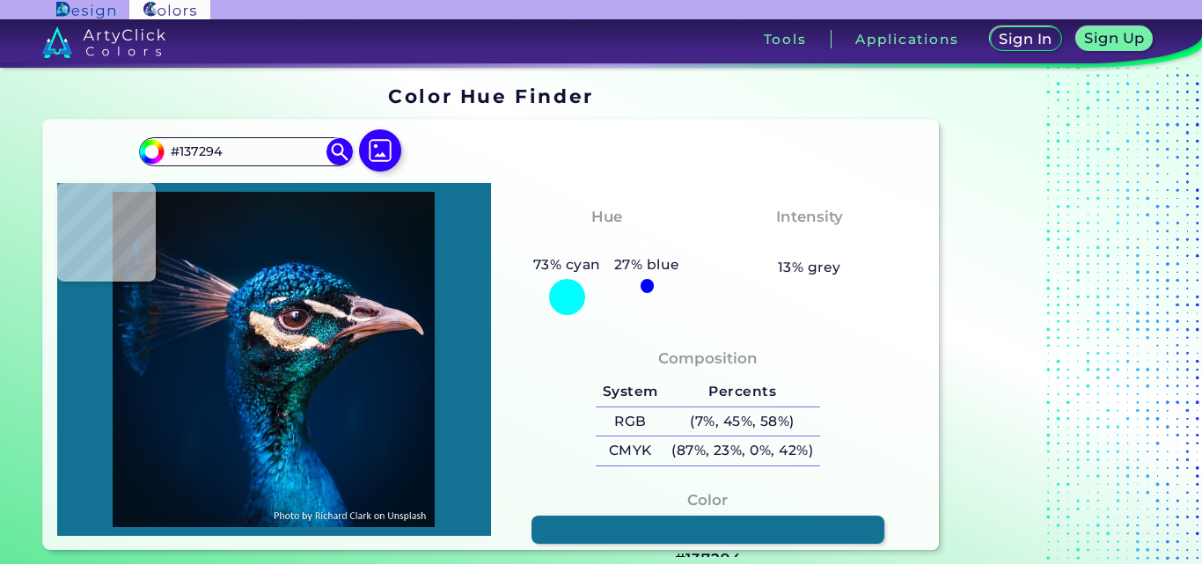
type input "#46b0d6"
type input "#46B0D6"
type input "#0e729b"
type input "#0E729B"
type input "#2a97c5"
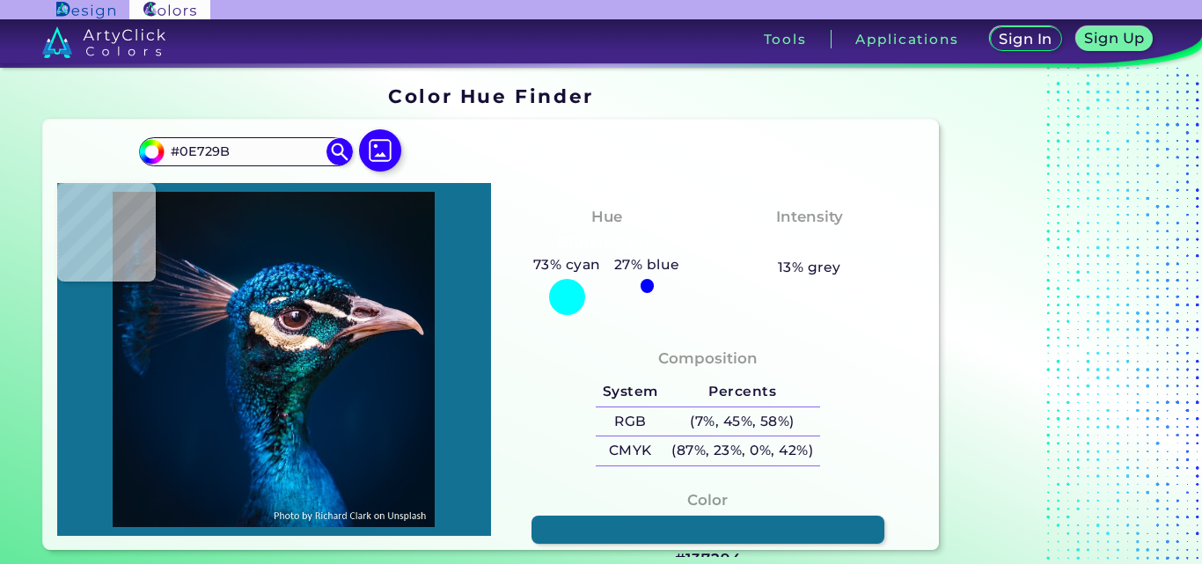
type input "#2A97C5"
type input "#1a5f8d"
type input "#1A5F8D"
type input "#06355a"
type input "#06355A"
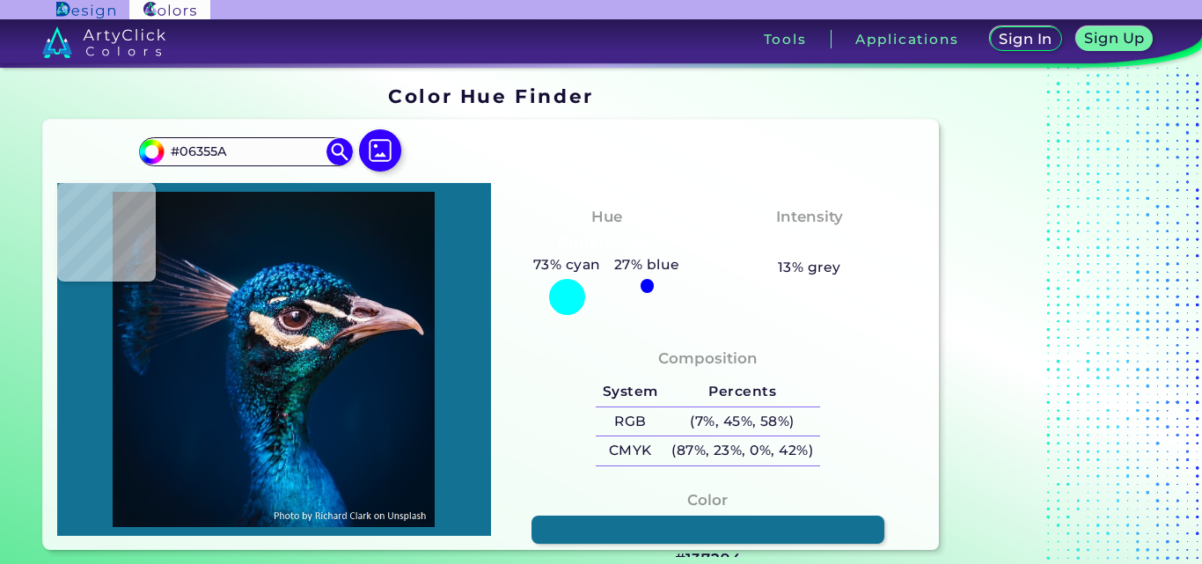
type input "#021630"
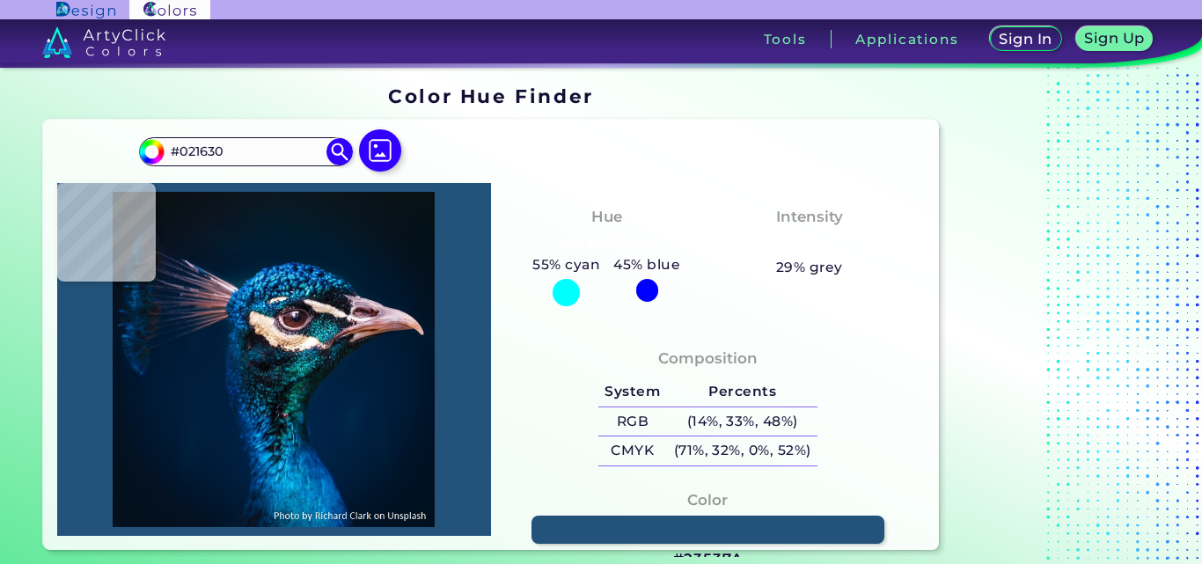
type input "#23537a"
type input "#23537A"
type input "#032d52"
type input "#032D52"
type input "#1a618d"
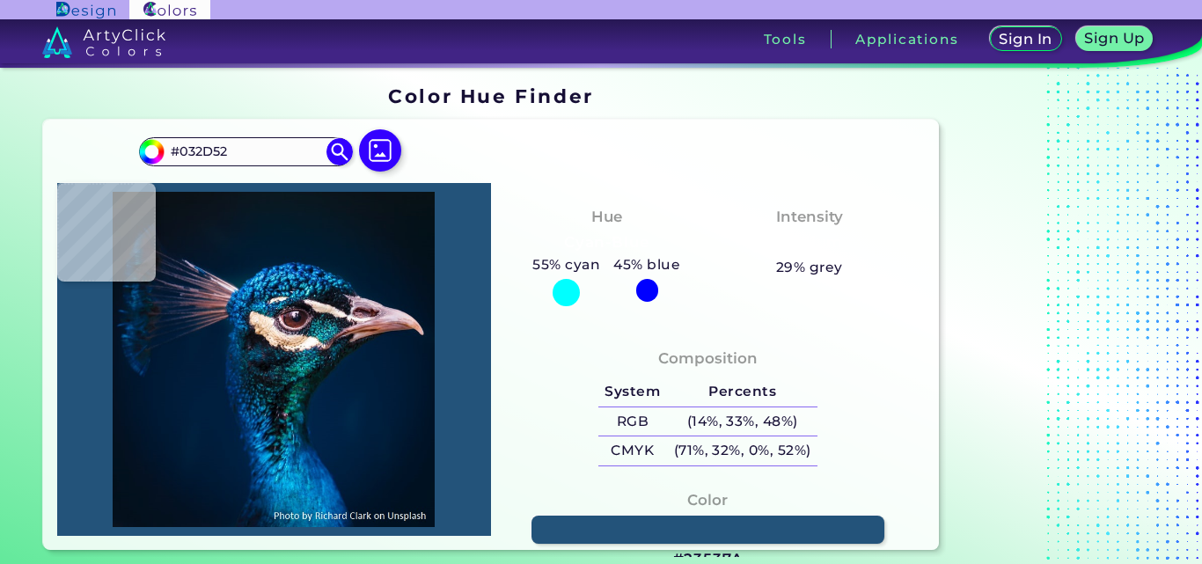
type input "#1A618D"
type input "#2f6a99"
type input "#2F6A99"
type input "#2693b9"
type input "#2693B9"
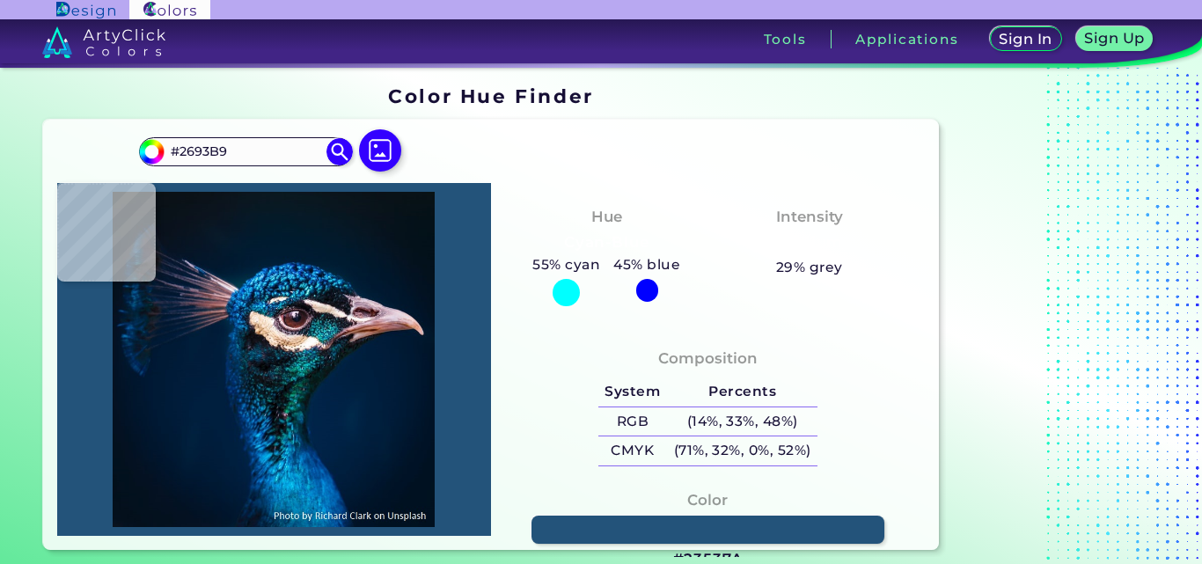
type input "#2d90ba"
type input "#2D90BA"
type input "#42c7ec"
type input "#42C7EC"
type input "#148cbd"
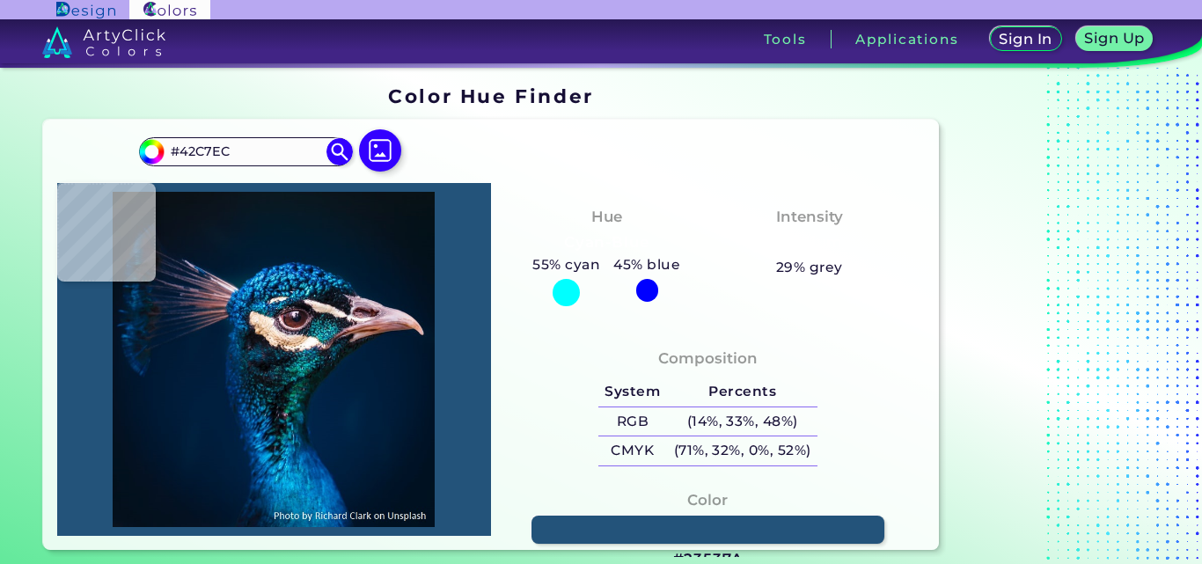
type input "#148CBD"
type input "#076ba7"
type input "#076BA7"
type input "#1792d1"
type input "#1792D1"
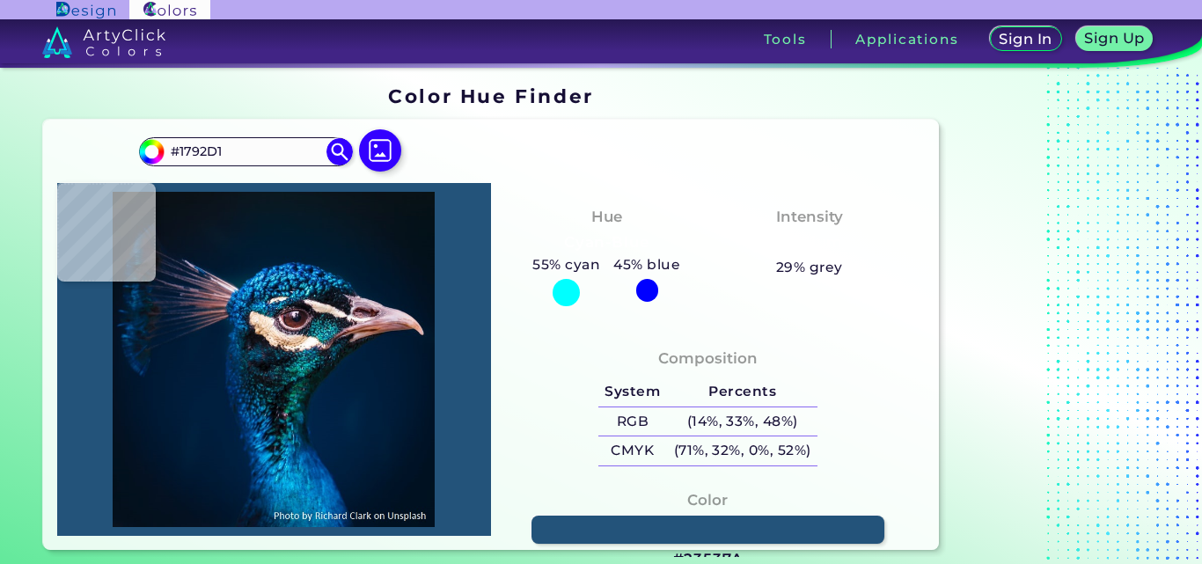
type input "#024d8b"
type input "#024D8B"
